Goal: Transaction & Acquisition: Purchase product/service

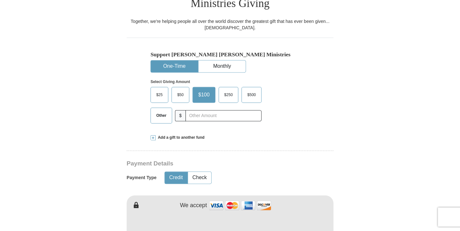
scroll to position [186, 0]
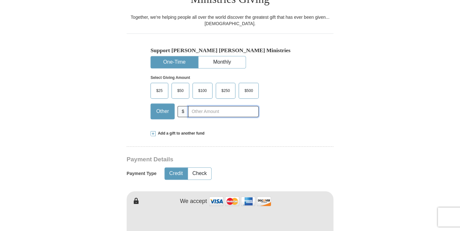
click at [205, 106] on input "text" at bounding box center [223, 111] width 71 height 11
type input "10.00"
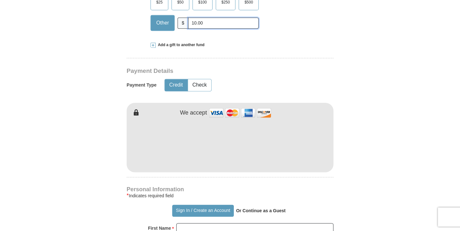
scroll to position [277, 0]
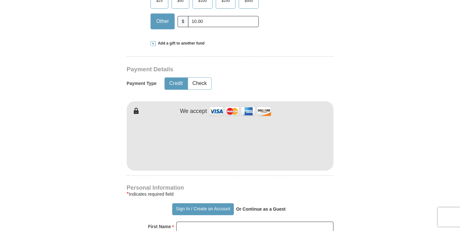
click at [385, 104] on form "Already have an account? Sign in for faster giving. Don't have an account? Crea…" at bounding box center [230, 148] width 363 height 798
click at [391, 130] on form "Already have an account? Sign in for faster giving. Don't have an account? Crea…" at bounding box center [230, 148] width 363 height 798
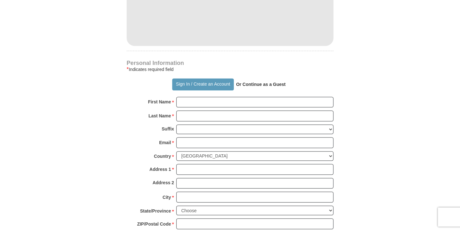
scroll to position [403, 0]
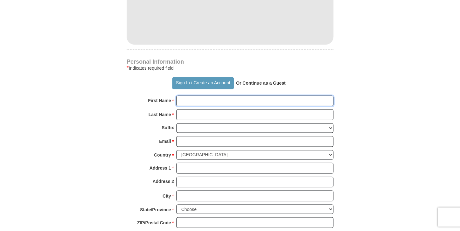
click at [209, 95] on input "First Name *" at bounding box center [254, 100] width 157 height 11
click at [199, 95] on input "First Name *" at bounding box center [254, 100] width 157 height 11
type input "Olympia"
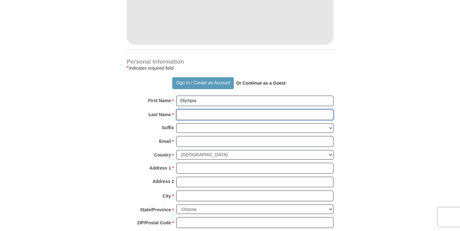
click at [190, 109] on input "Last Name *" at bounding box center [254, 114] width 157 height 11
type input "White"
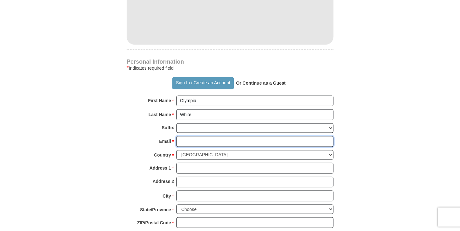
click at [187, 136] on input "Email *" at bounding box center [254, 141] width 157 height 11
type input "[EMAIL_ADDRESS][DOMAIN_NAME]"
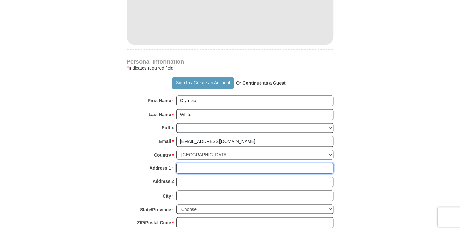
type input "[STREET_ADDRESS]"
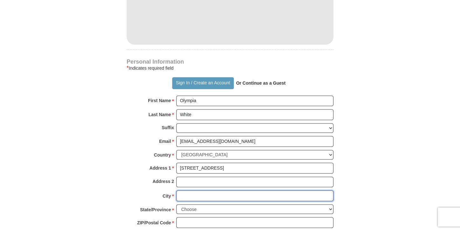
type input "Orlando"
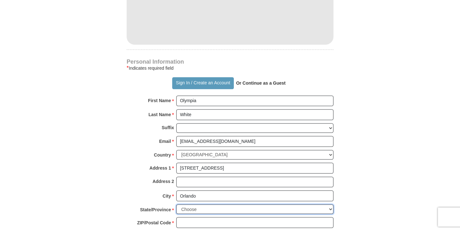
select select "FL"
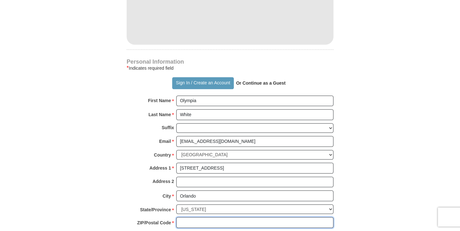
type input "32818"
type input "4072854650"
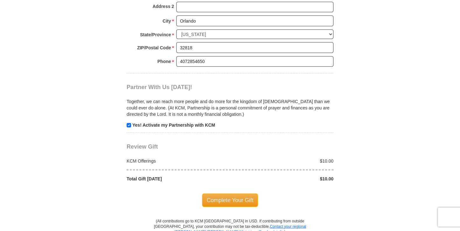
scroll to position [580, 0]
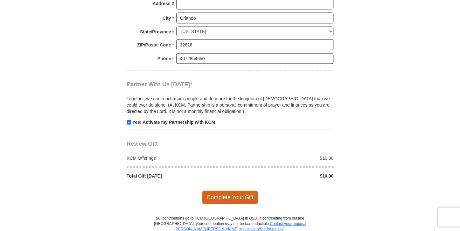
click at [232, 191] on span "Complete Your Gift" at bounding box center [230, 197] width 56 height 13
